Goal: Task Accomplishment & Management: Manage account settings

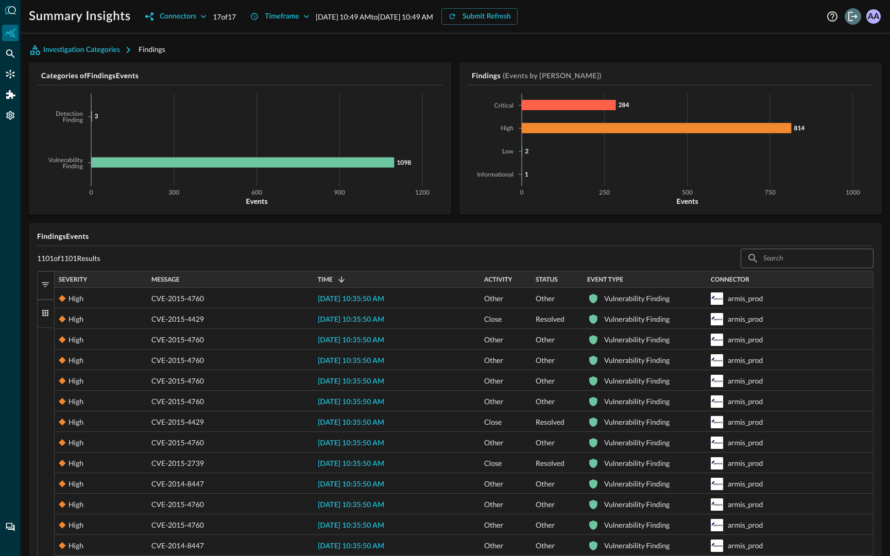
click at [853, 16] on icon "Logout" at bounding box center [853, 16] width 9 height 9
